Goal: Find specific page/section: Find specific page/section

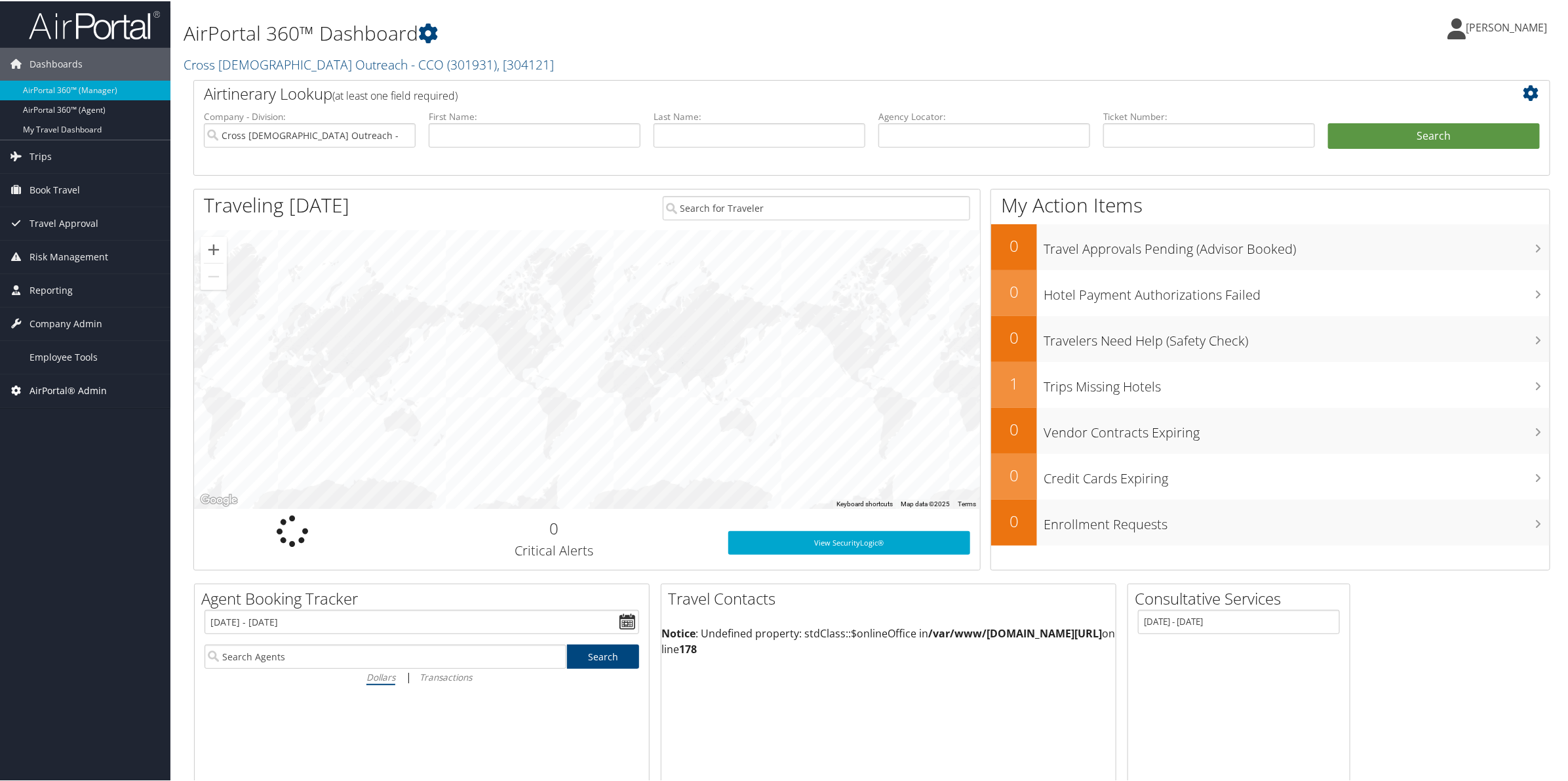
click at [64, 389] on span "AirPortal® Admin" at bounding box center [68, 389] width 78 height 33
click at [66, 158] on link "Trips" at bounding box center [85, 155] width 170 height 33
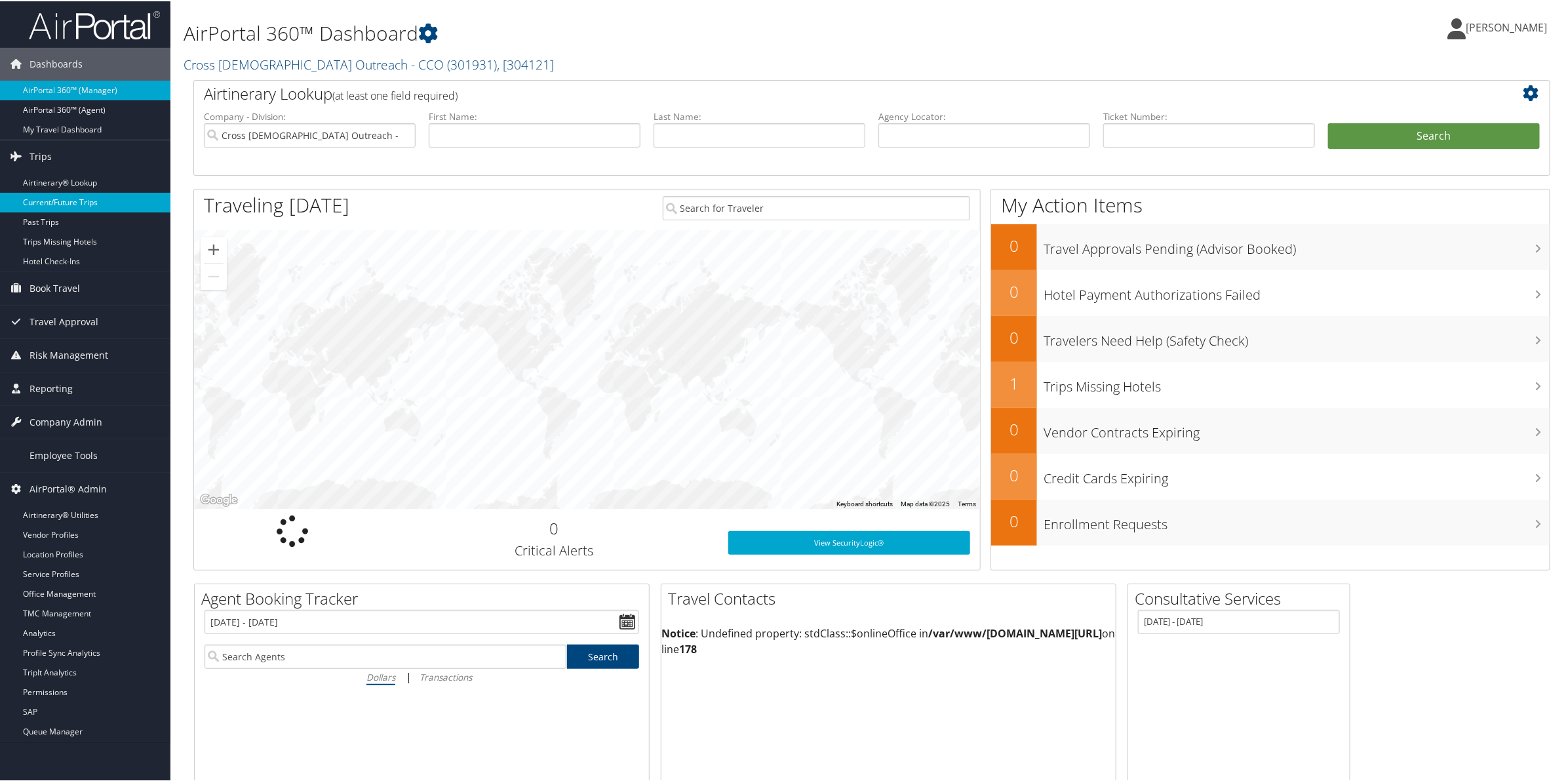
click at [72, 206] on link "Current/Future Trips" at bounding box center [85, 201] width 170 height 19
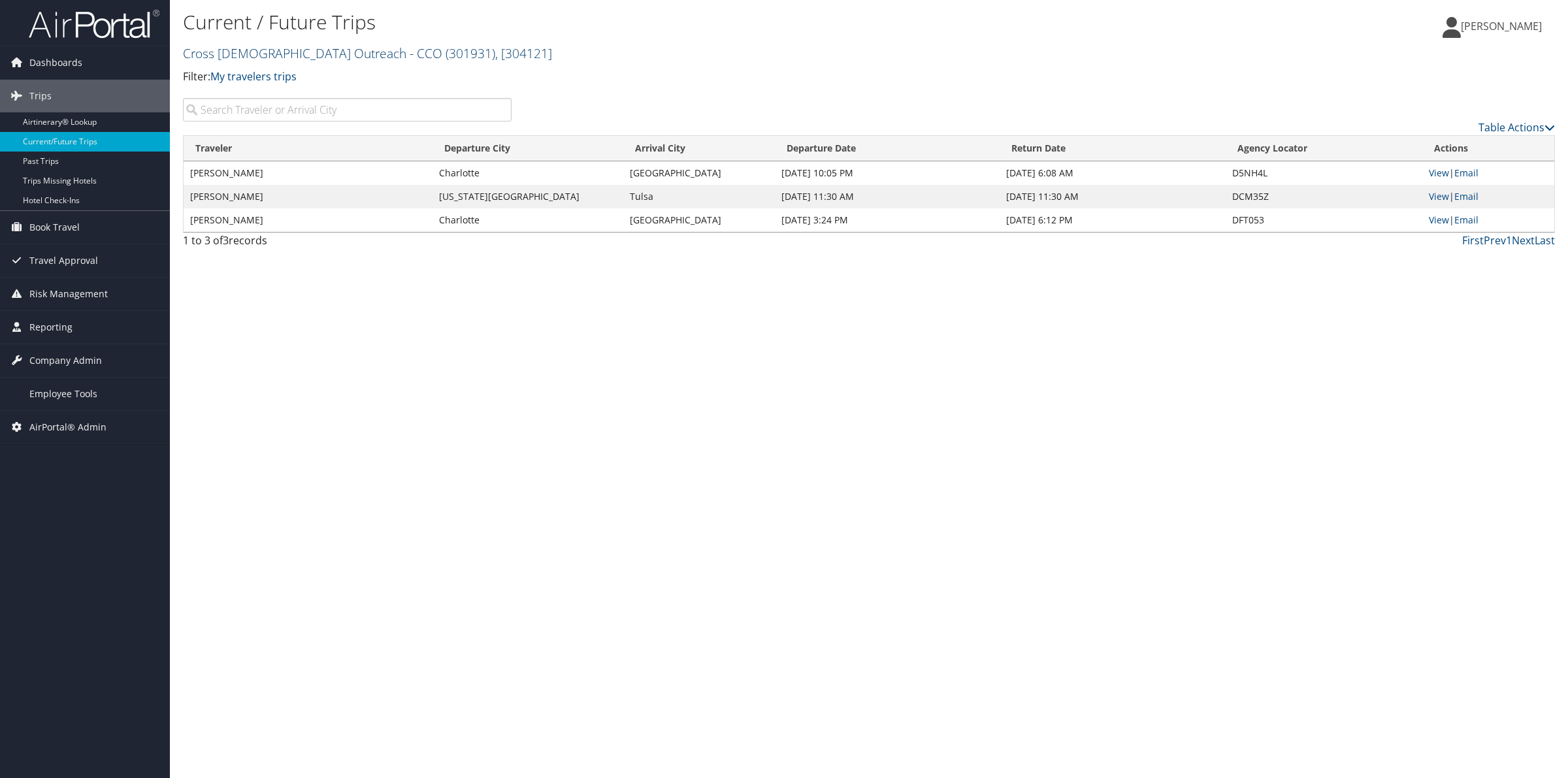
click at [288, 53] on link "Cross Catholic Outreach - CCO ( 301931 ) , [ 304121 ]" at bounding box center [368, 54] width 369 height 18
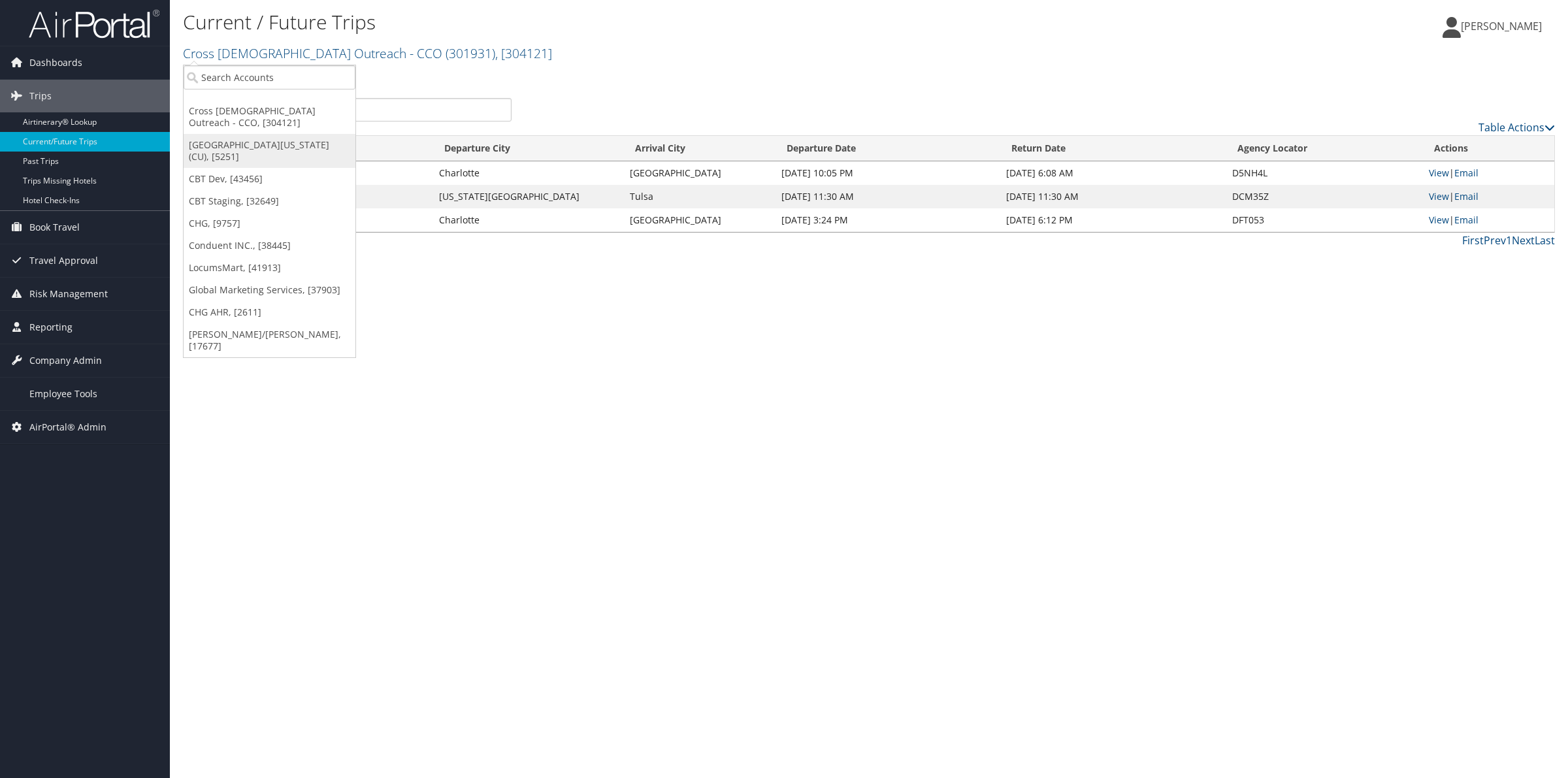
click at [276, 137] on link "[GEOGRAPHIC_DATA][US_STATE] (CU), [5251]" at bounding box center [270, 151] width 172 height 34
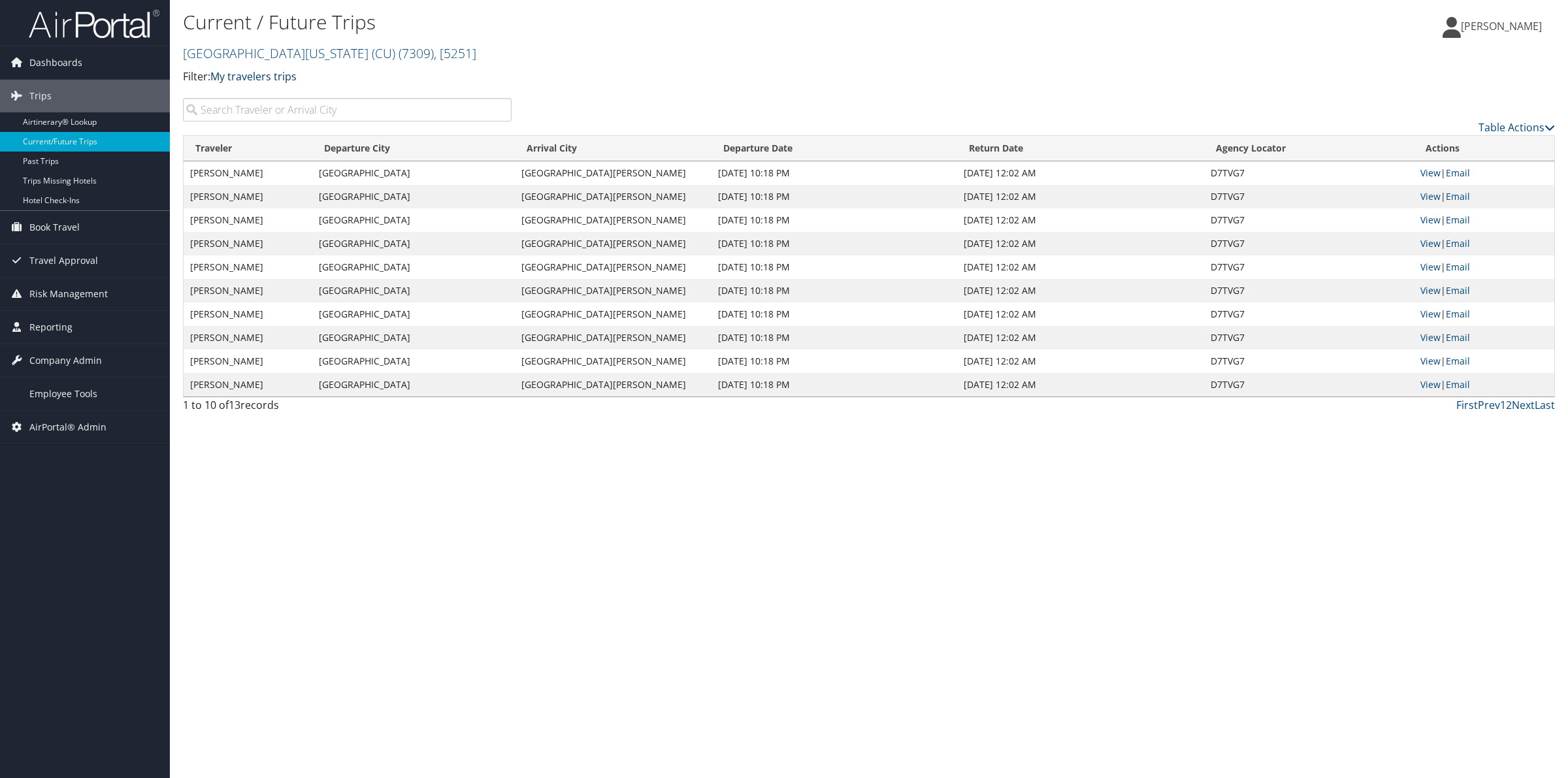
click at [265, 77] on link "My travelers trips" at bounding box center [254, 76] width 86 height 14
click at [273, 101] on link "My trips" at bounding box center [299, 98] width 172 height 22
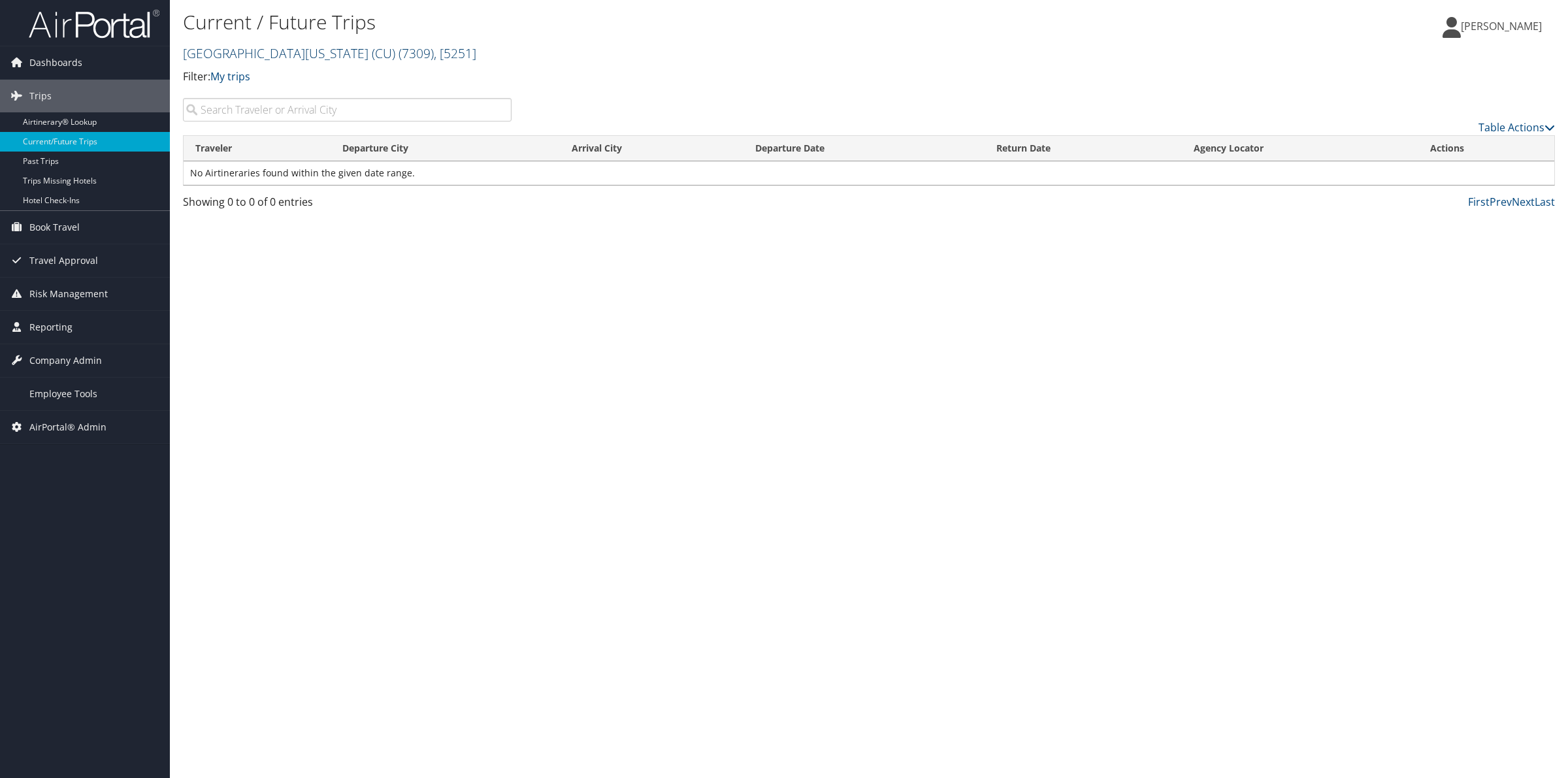
click at [262, 53] on link "[GEOGRAPHIC_DATA][US_STATE] (CU) ( 7309 ) , [ 5251 ]" at bounding box center [330, 54] width 293 height 18
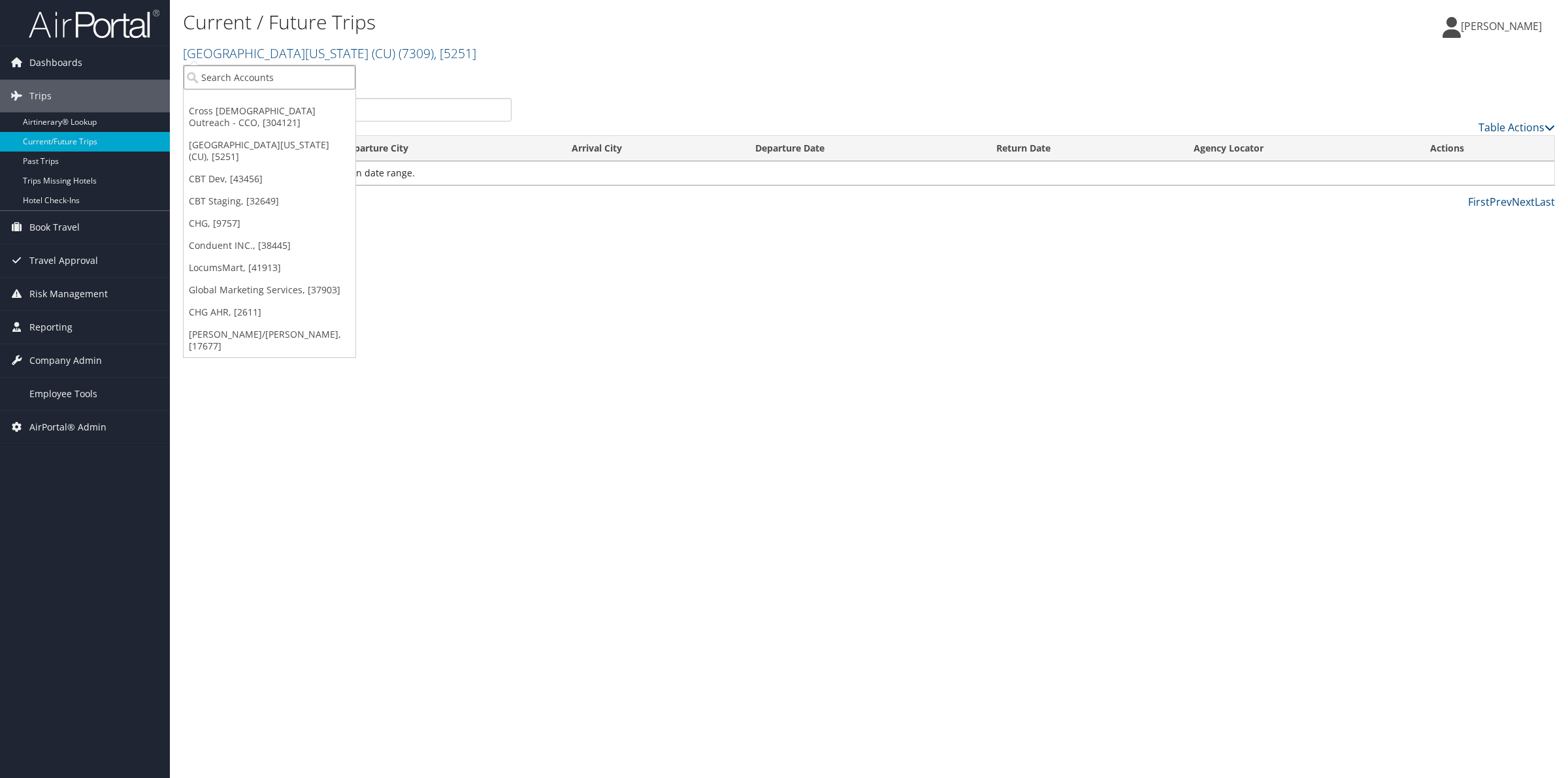
click at [249, 76] on input "search" at bounding box center [270, 77] width 172 height 24
type input "599"
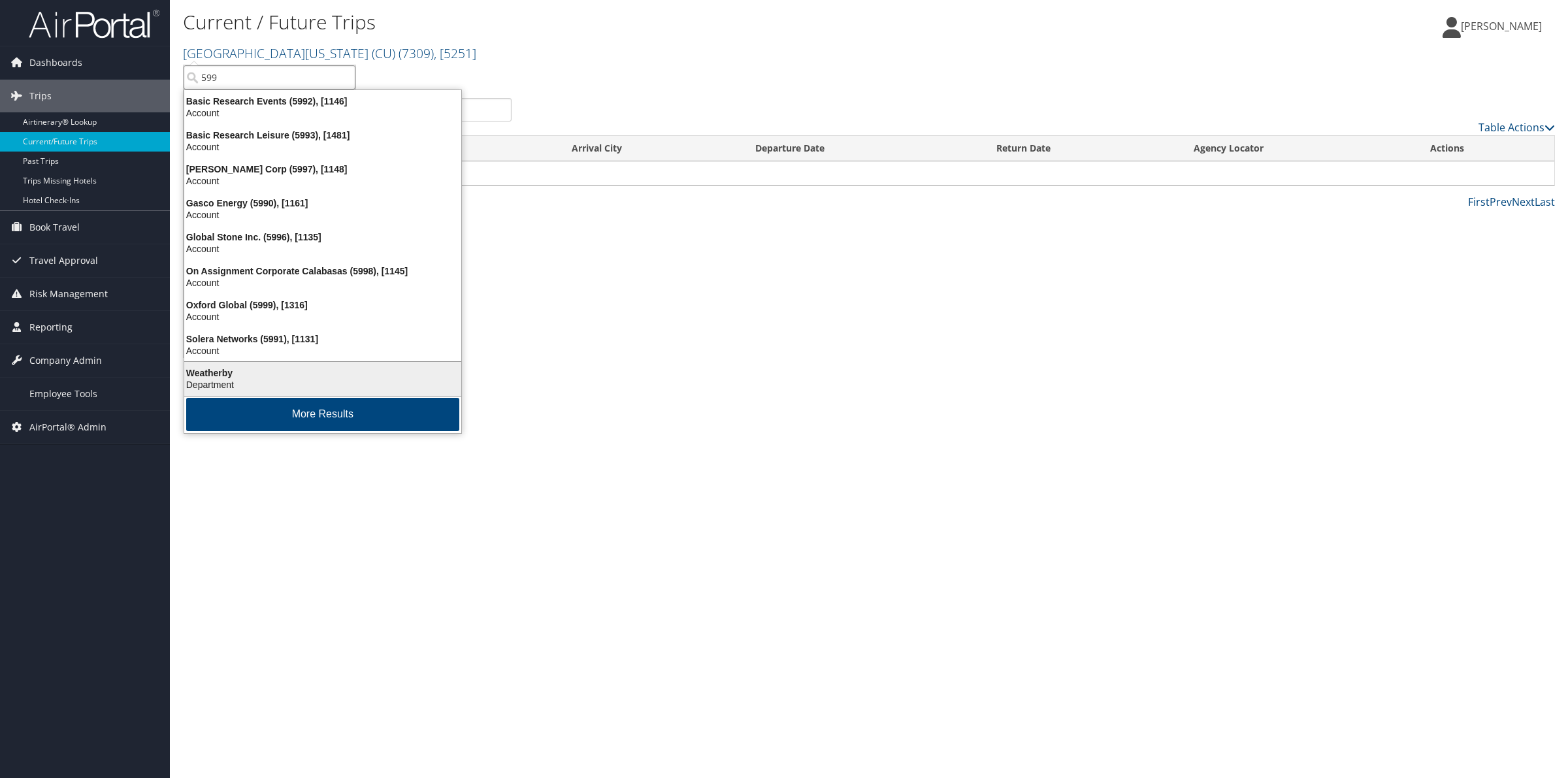
click at [275, 372] on div "Weatherby" at bounding box center [322, 373] width 293 height 12
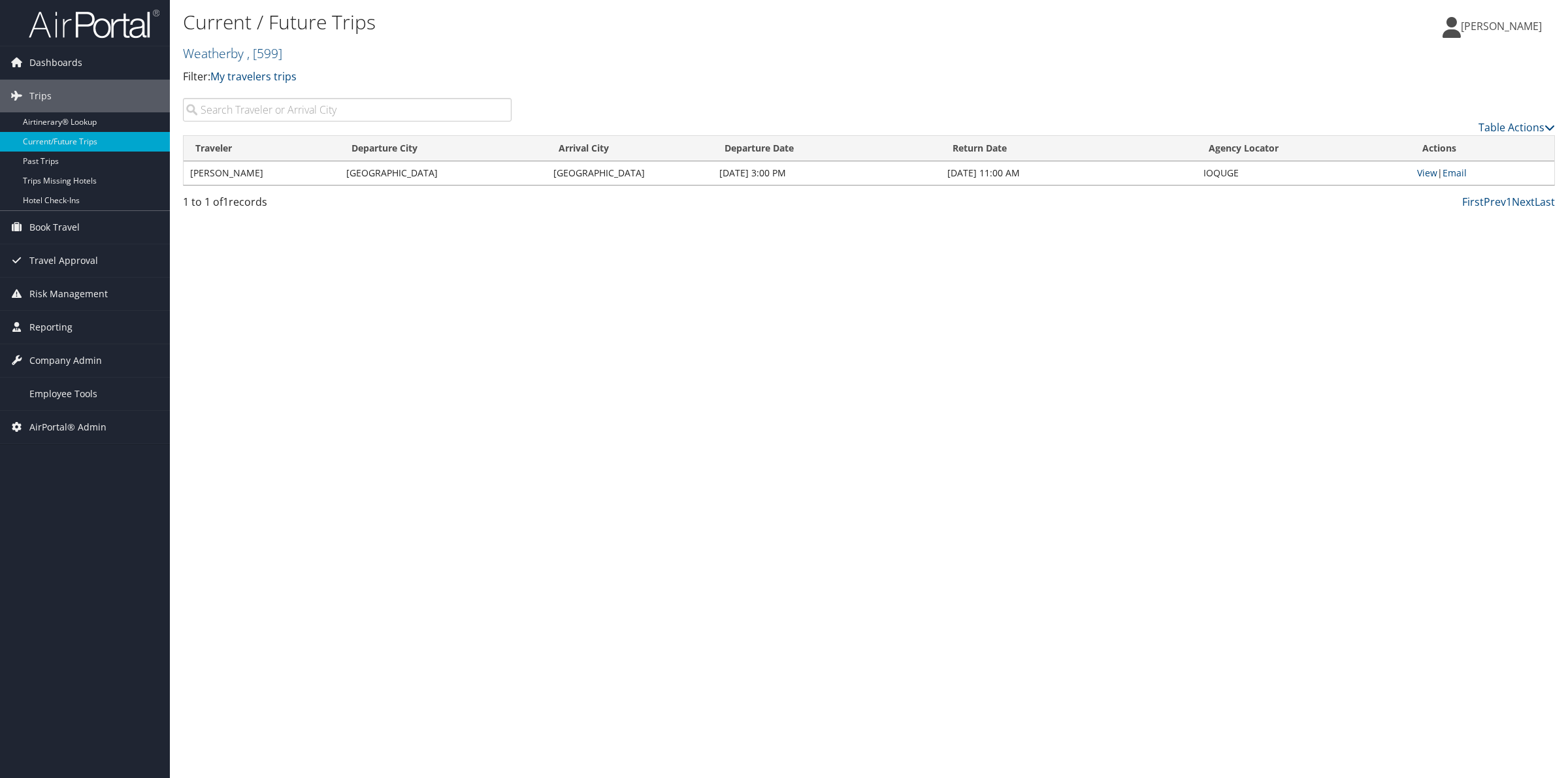
click at [1221, 170] on td "IOQUGE" at bounding box center [1304, 173] width 214 height 24
copy td "IOQUGE"
click at [286, 77] on link "My travelers trips" at bounding box center [254, 76] width 86 height 14
click at [288, 99] on link "My trips" at bounding box center [299, 98] width 172 height 22
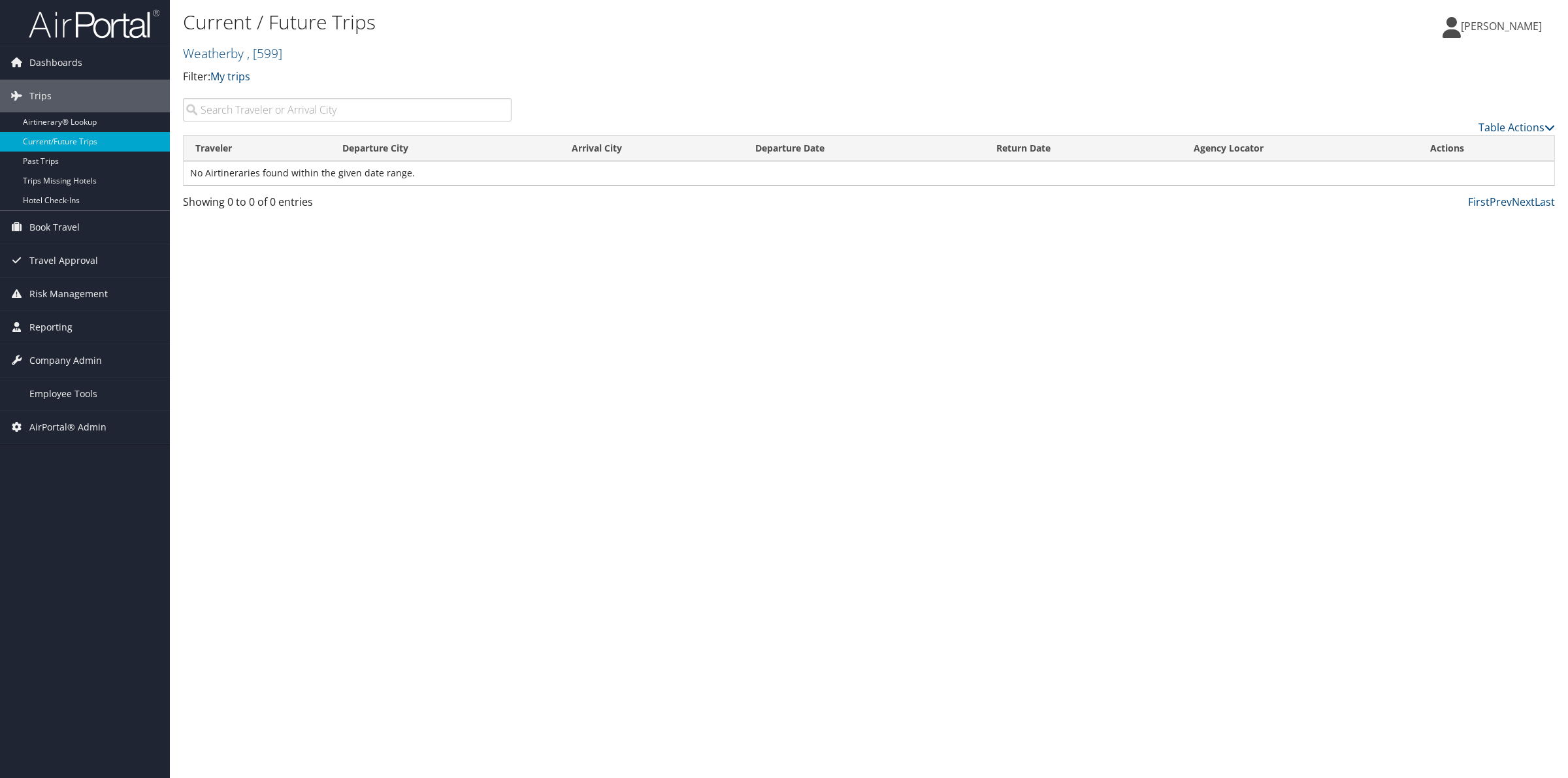
click at [768, 83] on p "Filter: My trips" at bounding box center [640, 77] width 915 height 17
click at [344, 109] on input "search" at bounding box center [347, 110] width 328 height 24
type input "9433"
click at [249, 63] on div "Current / Future Trips Weatherby , [ 599 ] Weatherby Cross Catholic Outreach - …" at bounding box center [640, 46] width 915 height 77
click at [263, 62] on h2 "Weatherby , [ 599 ]" at bounding box center [640, 52] width 915 height 22
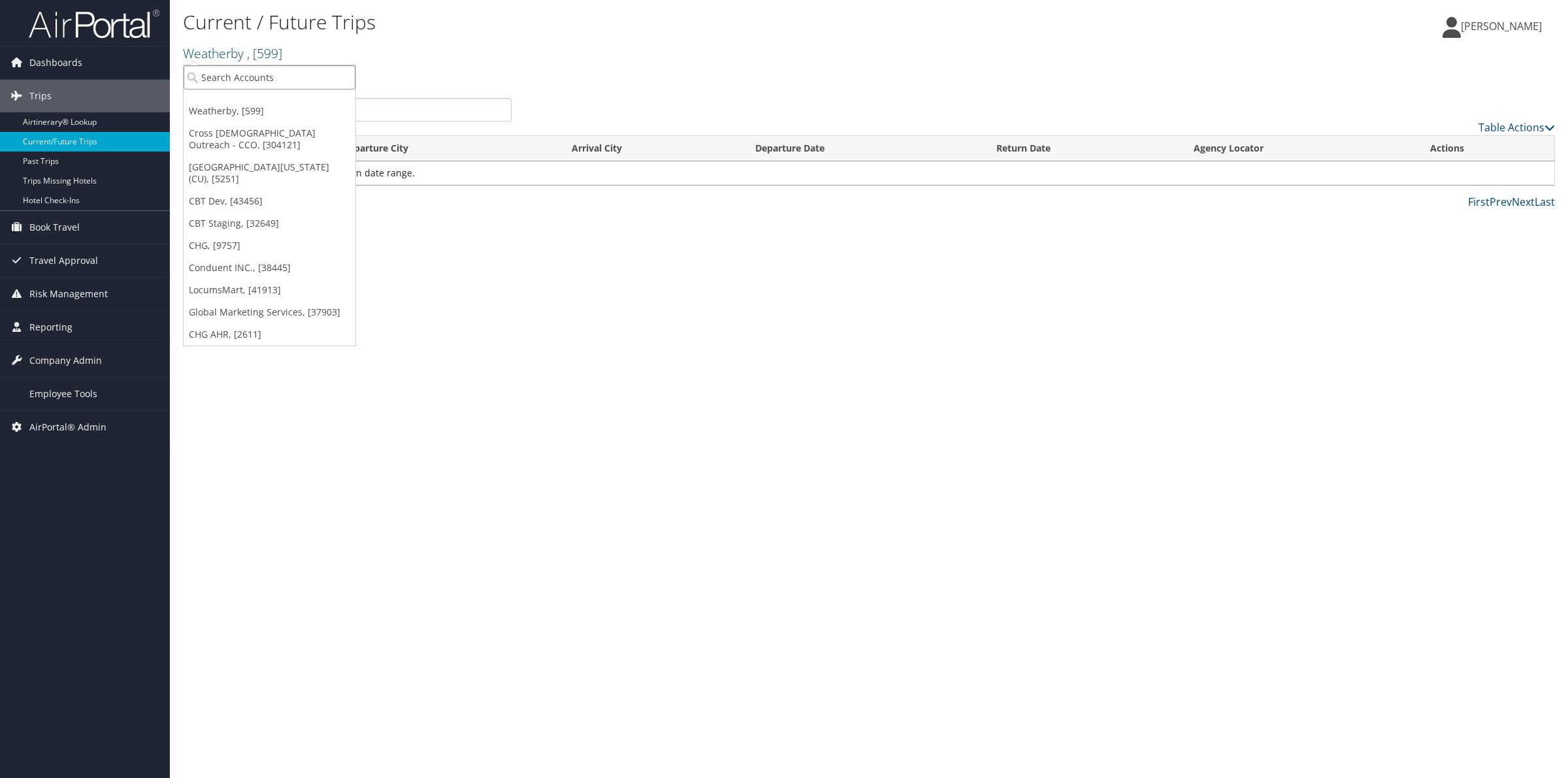
click at [252, 79] on input "search" at bounding box center [270, 77] width 172 height 24
type input "9433"
click at [288, 101] on div "NovaGold Resources (7621), [9433]" at bounding box center [282, 101] width 211 height 12
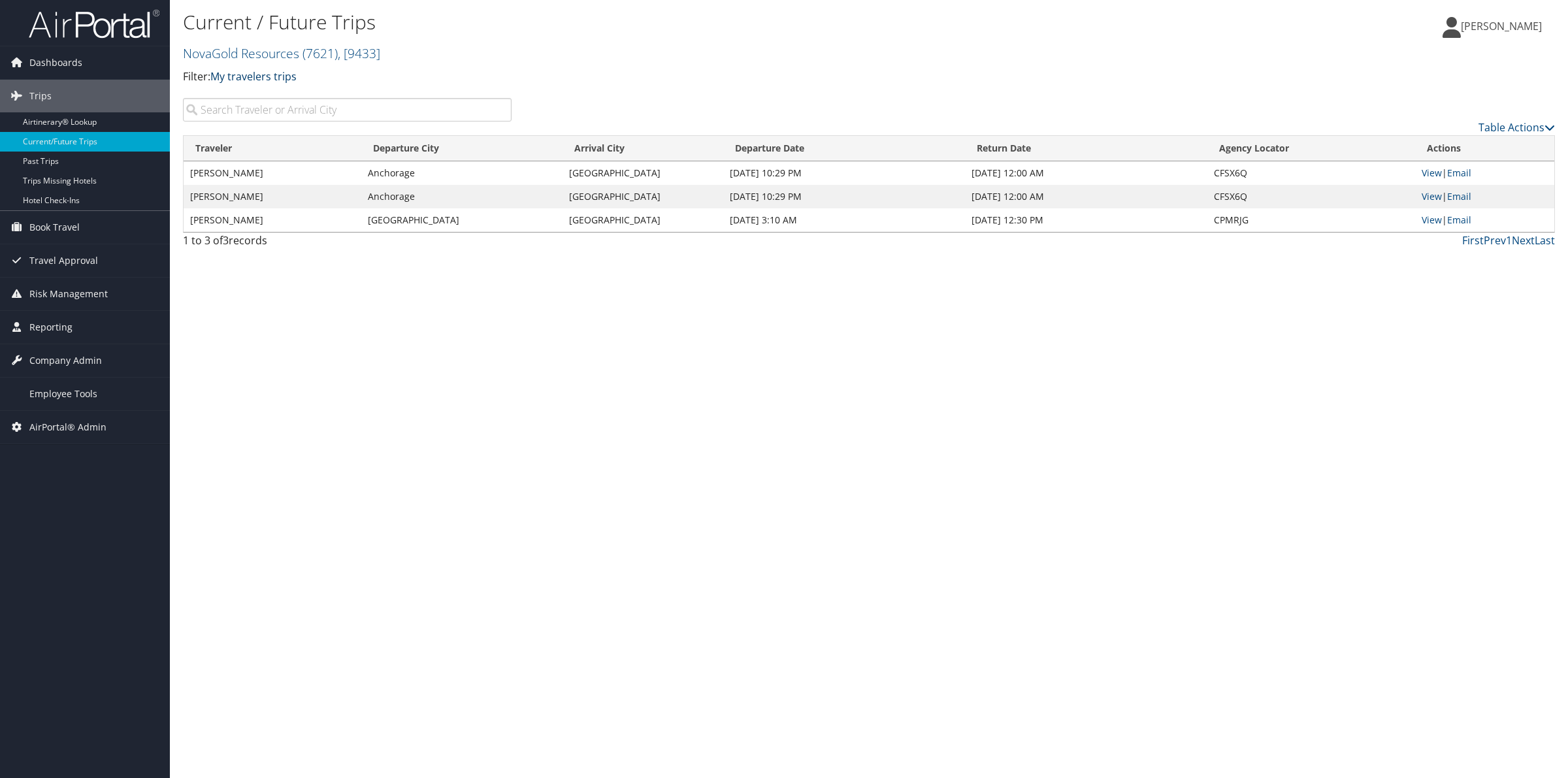
click at [270, 72] on link "My travelers trips" at bounding box center [254, 76] width 86 height 14
click at [278, 100] on link "My trips" at bounding box center [299, 98] width 172 height 22
